Goal: Task Accomplishment & Management: Manage account settings

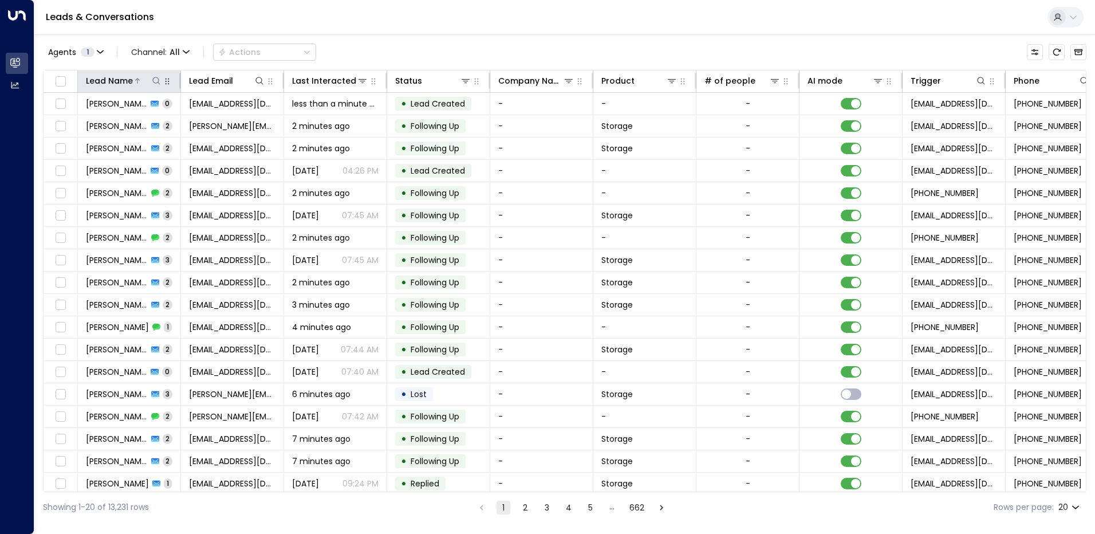
click at [152, 82] on icon at bounding box center [156, 80] width 9 height 9
click at [135, 125] on input "text" at bounding box center [156, 122] width 158 height 21
type input "*********"
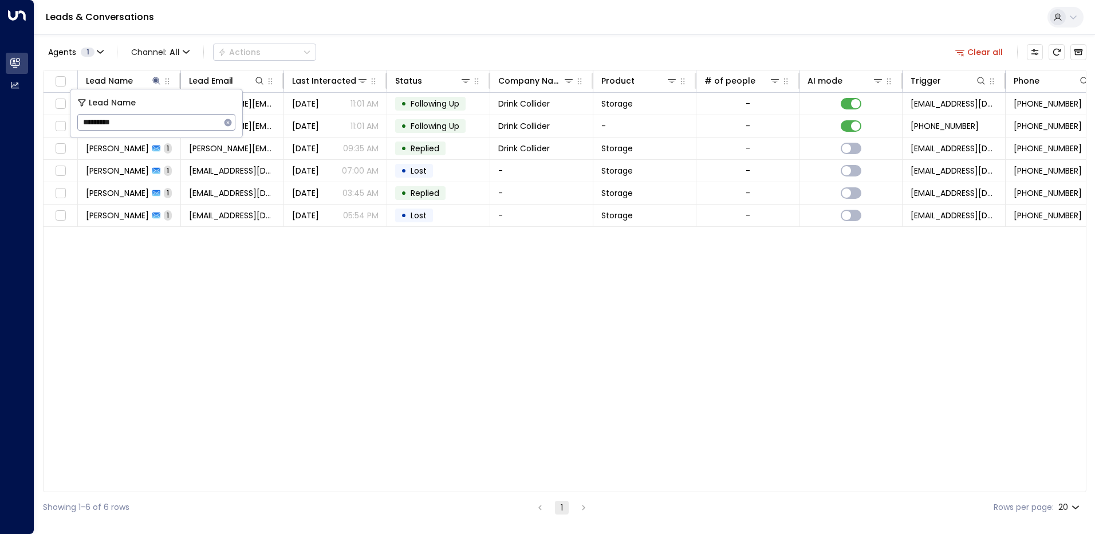
click at [242, 260] on div "Lead Name Lead Email Last Interacted Status Company Name Product # of people AI…" at bounding box center [564, 281] width 1043 height 422
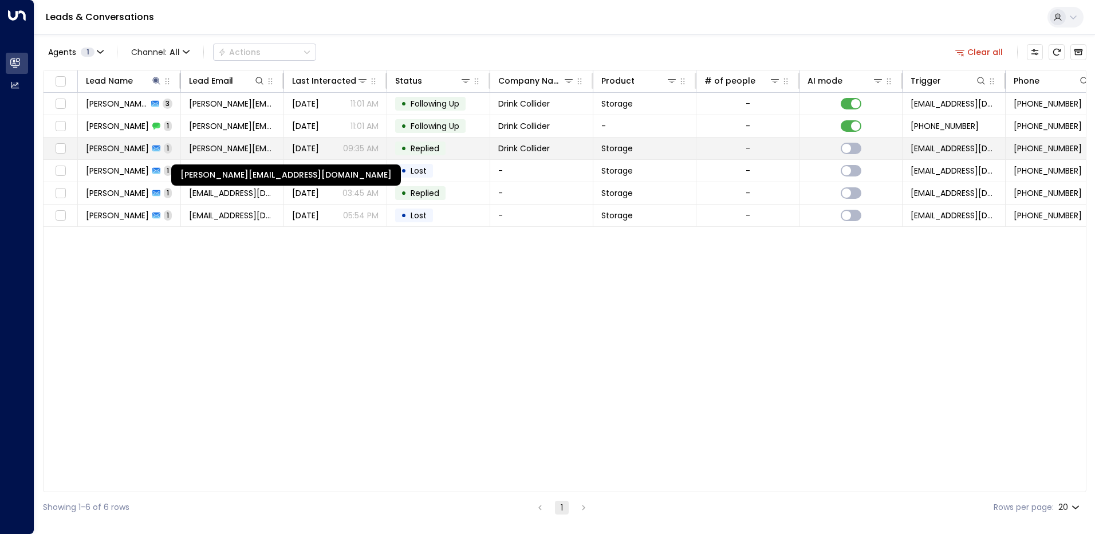
click at [218, 146] on span "[PERSON_NAME][EMAIL_ADDRESS][DOMAIN_NAME]" at bounding box center [232, 148] width 86 height 11
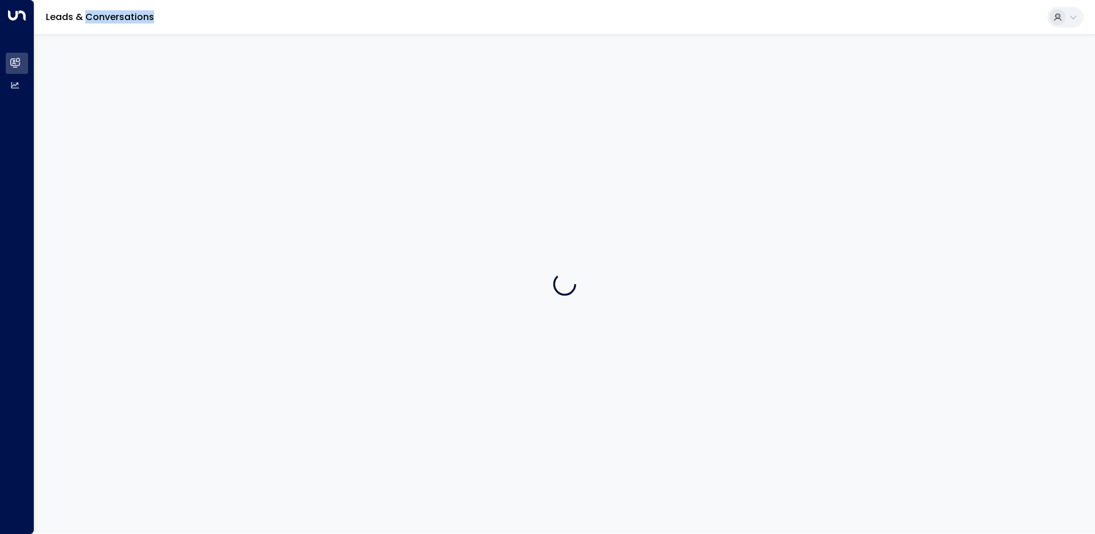
click at [218, 146] on div at bounding box center [564, 283] width 1060 height 499
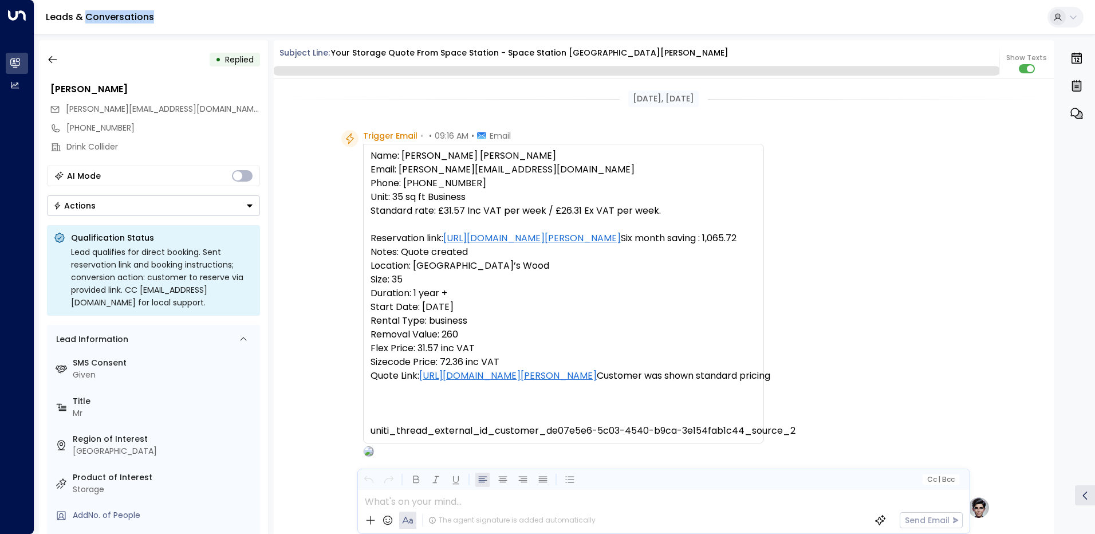
scroll to position [313, 0]
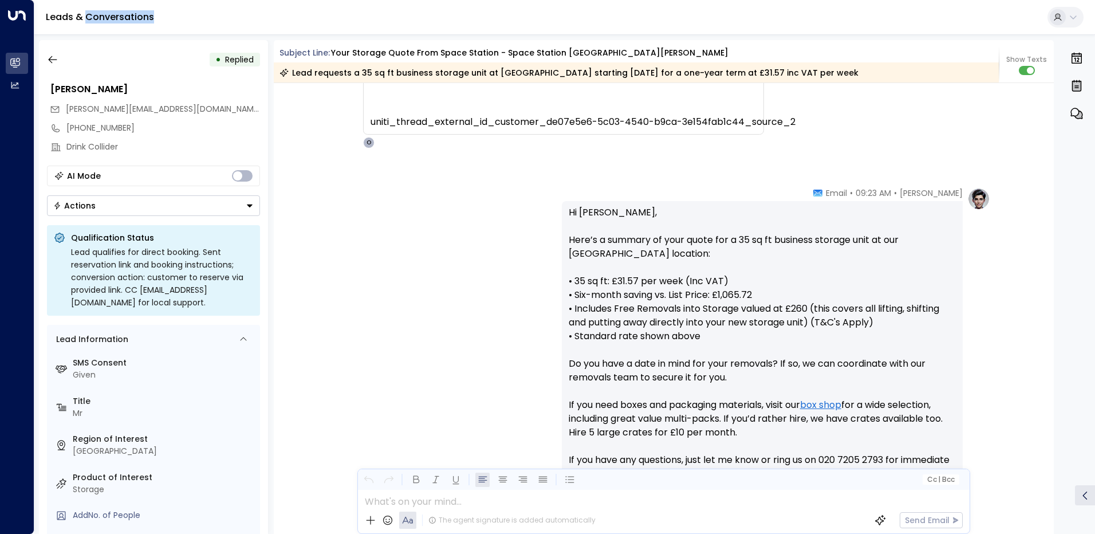
click at [249, 206] on icon "Button group with a nested menu" at bounding box center [250, 205] width 6 height 3
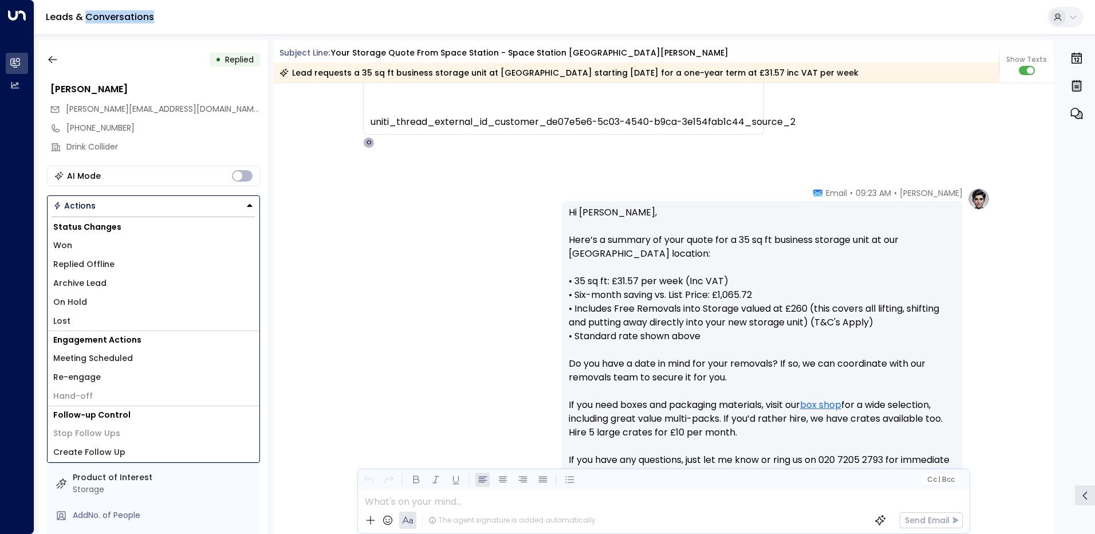
click at [91, 266] on span "Replied Offline" at bounding box center [83, 264] width 61 height 12
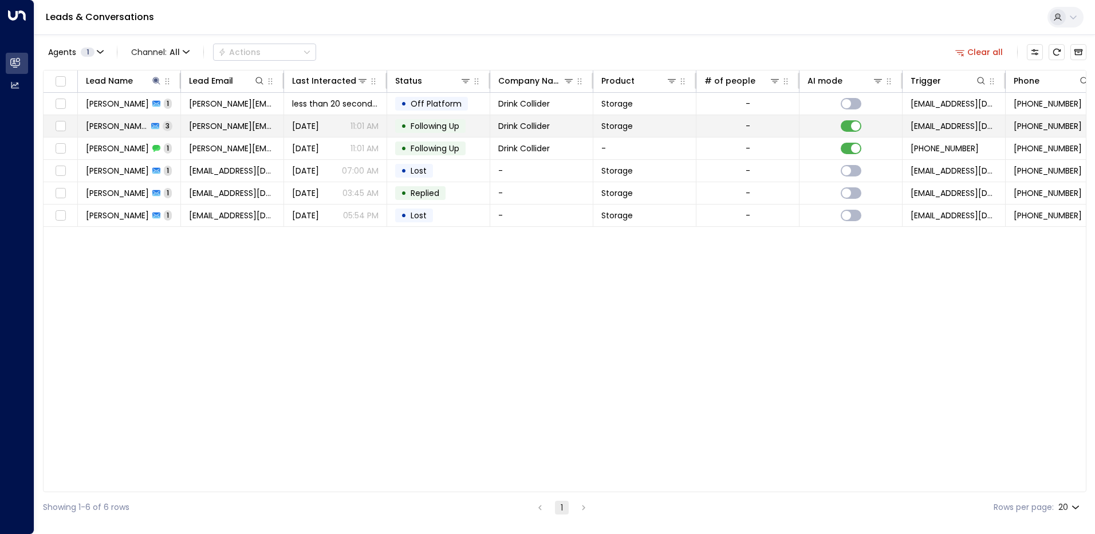
click at [317, 127] on span "[DATE]" at bounding box center [305, 125] width 27 height 11
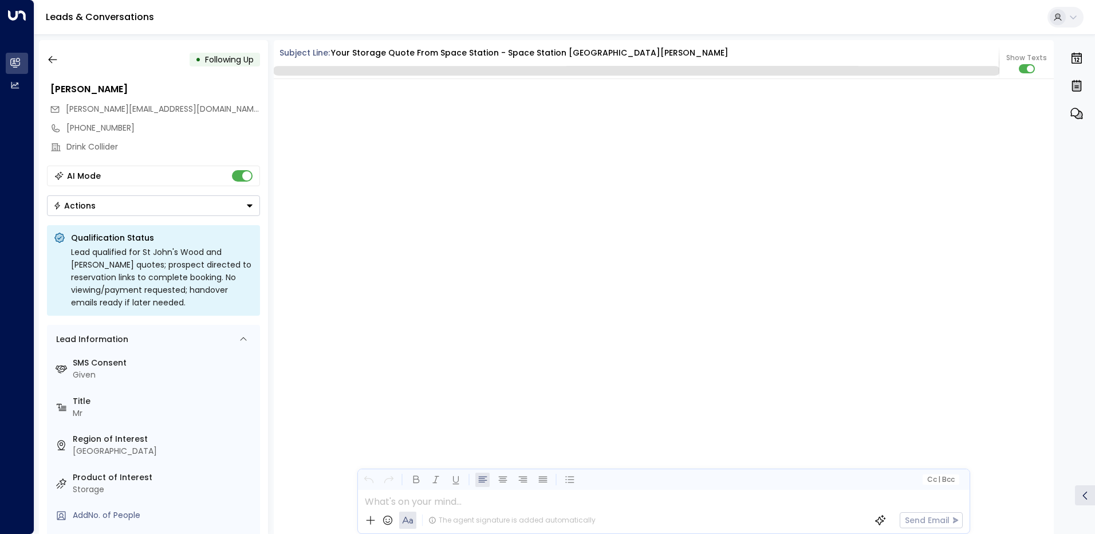
scroll to position [1202, 0]
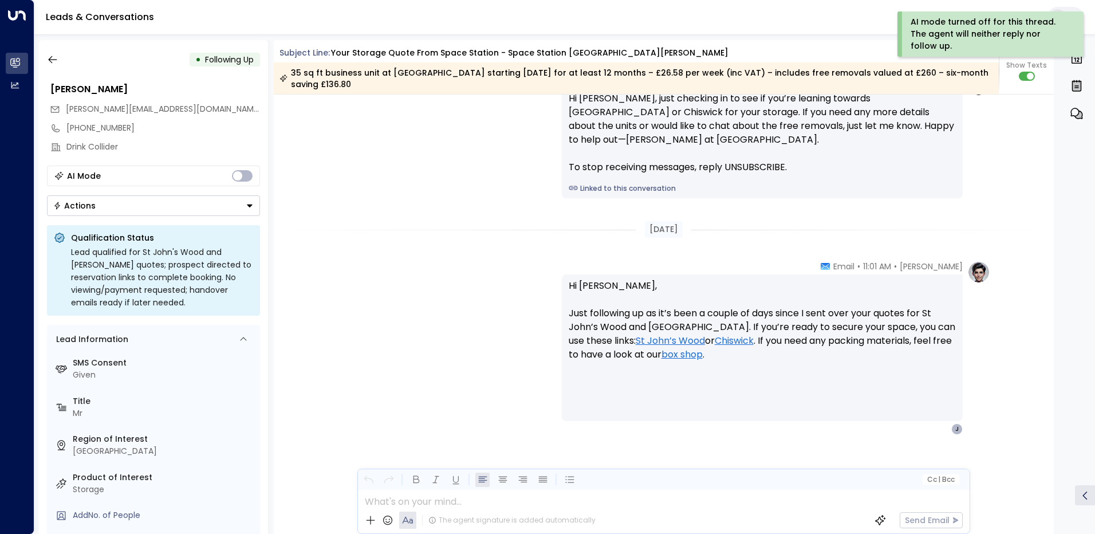
click at [250, 206] on icon "Button group with a nested menu" at bounding box center [250, 205] width 6 height 3
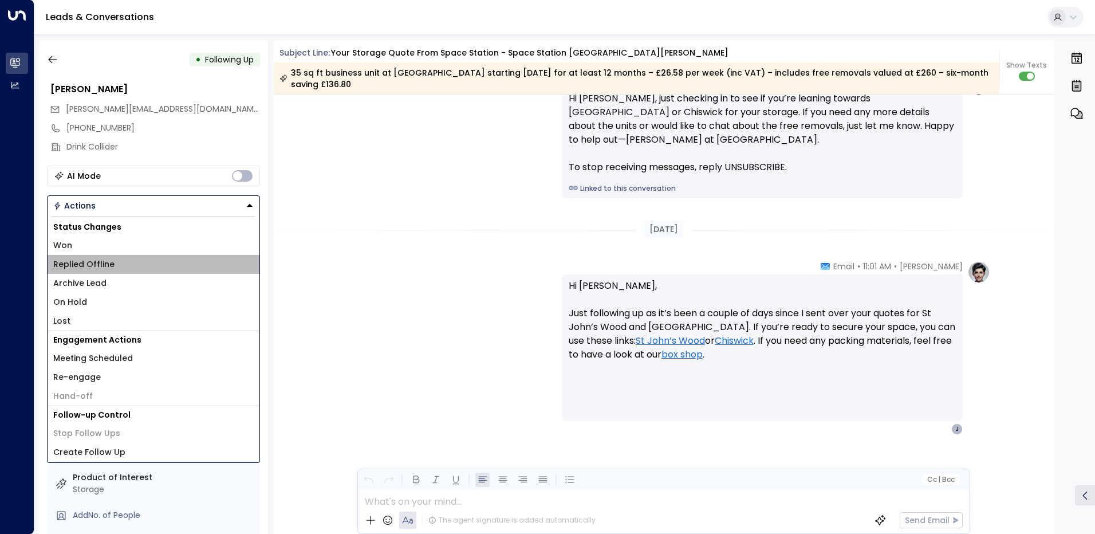
click at [109, 266] on span "Replied Offline" at bounding box center [83, 264] width 61 height 12
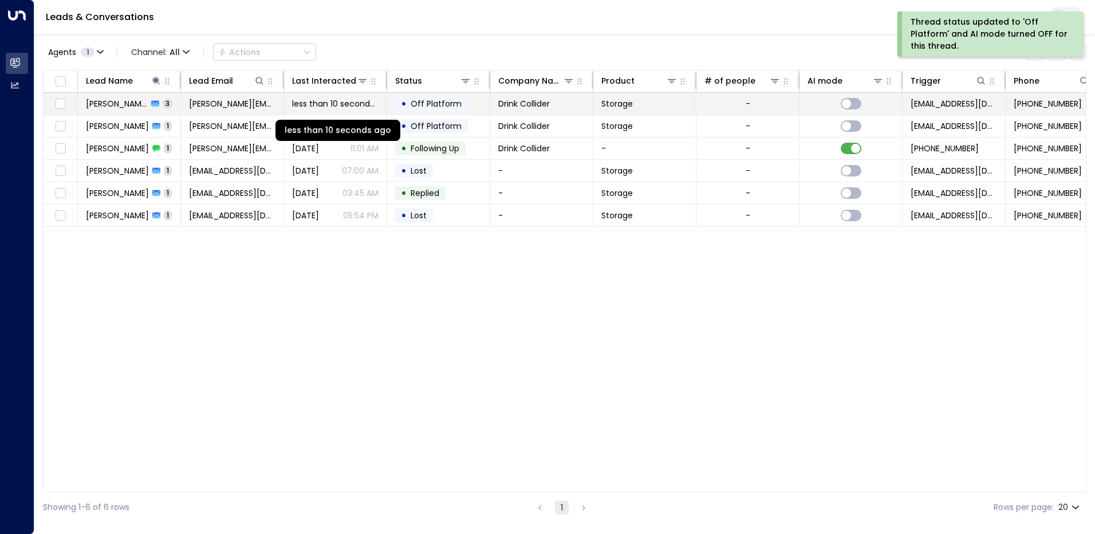
click at [306, 105] on span "less than 10 seconds ago" at bounding box center [335, 103] width 86 height 11
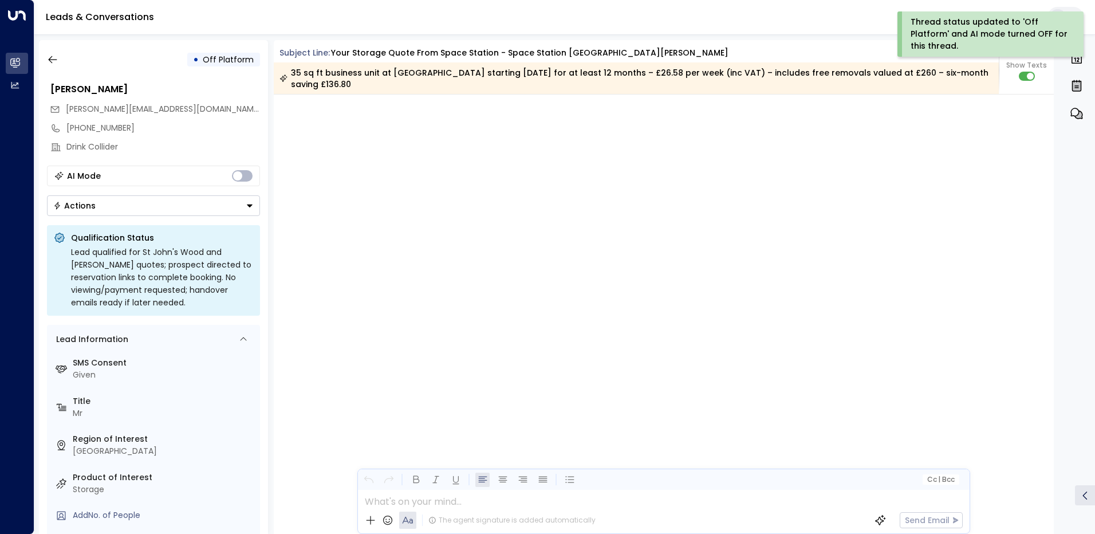
scroll to position [1204, 0]
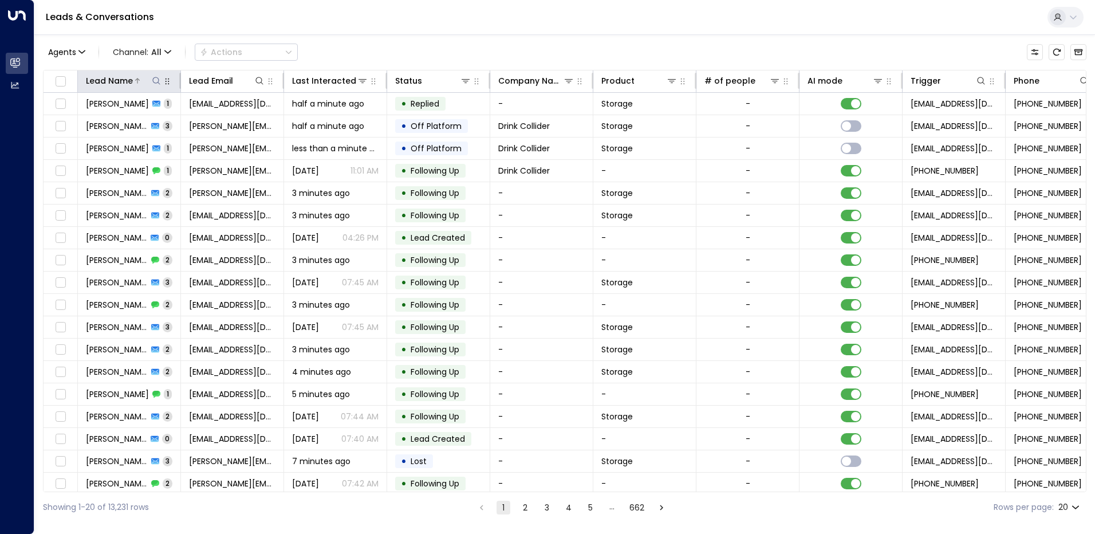
click at [159, 80] on icon at bounding box center [156, 80] width 9 height 9
click at [140, 123] on input "text" at bounding box center [156, 122] width 158 height 21
type input "*******"
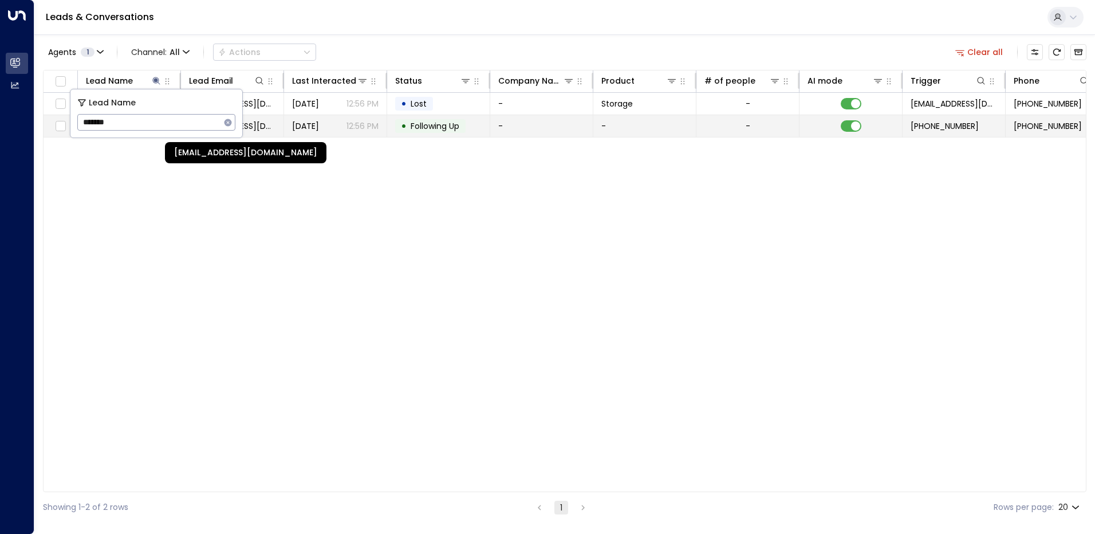
click at [261, 128] on span "zoelimapascoal@gmail.com" at bounding box center [232, 125] width 86 height 11
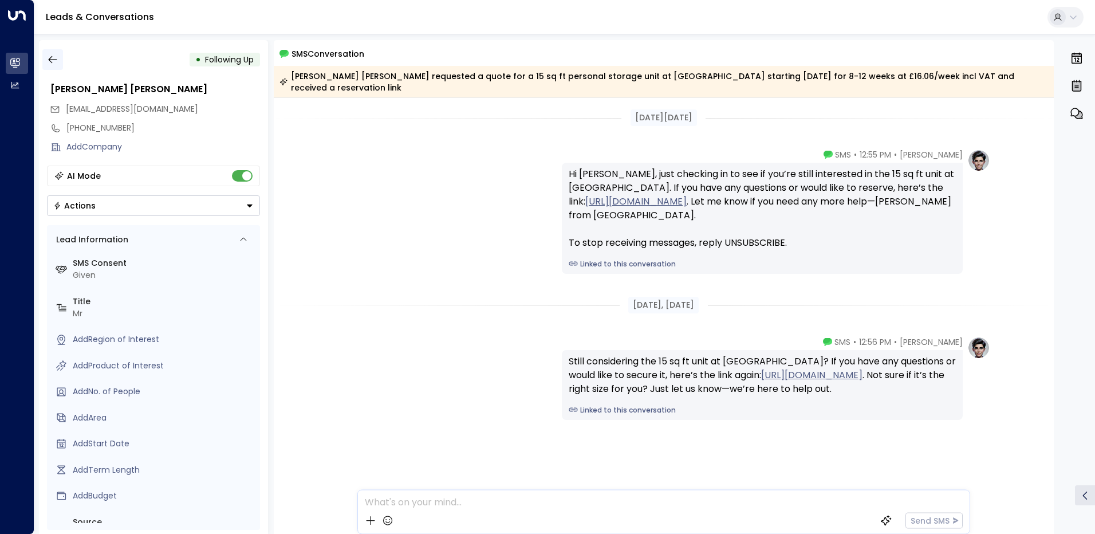
click at [57, 59] on icon "button" at bounding box center [52, 59] width 11 height 11
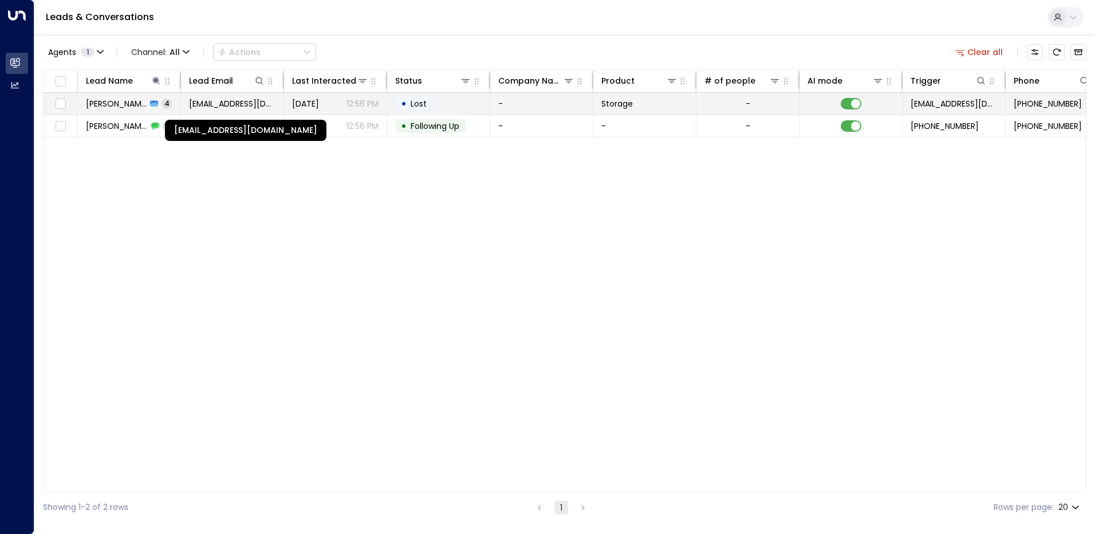
click at [196, 109] on span "zoelimapascoal@gmail.com" at bounding box center [232, 103] width 86 height 11
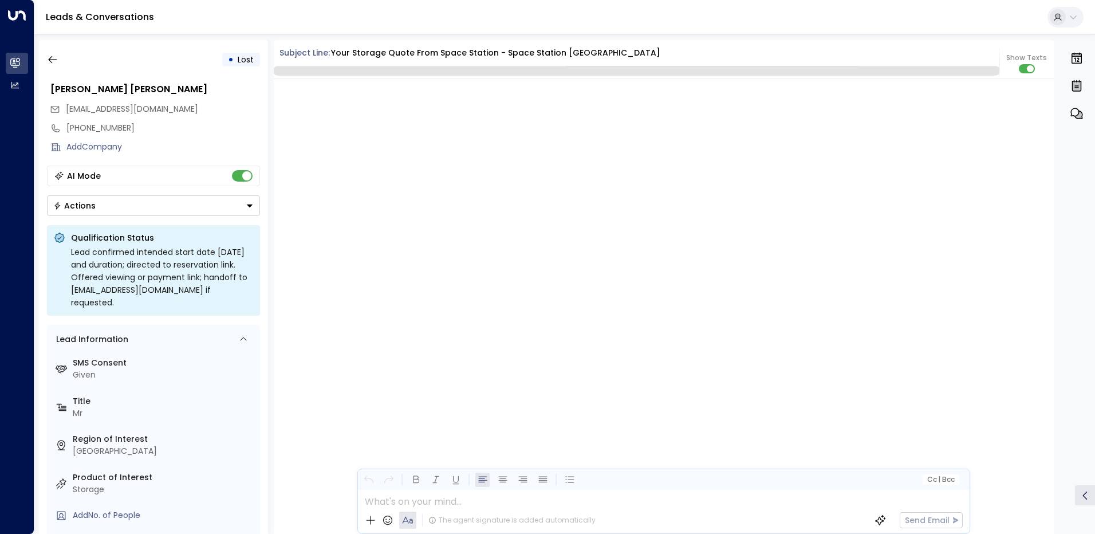
scroll to position [1694, 0]
